Goal: Find specific page/section: Find specific page/section

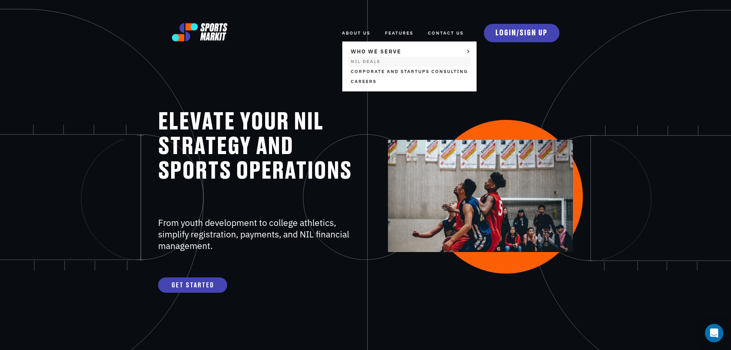
click at [359, 62] on link "NIL Deals" at bounding box center [409, 61] width 123 height 10
